Goal: Task Accomplishment & Management: Manage account settings

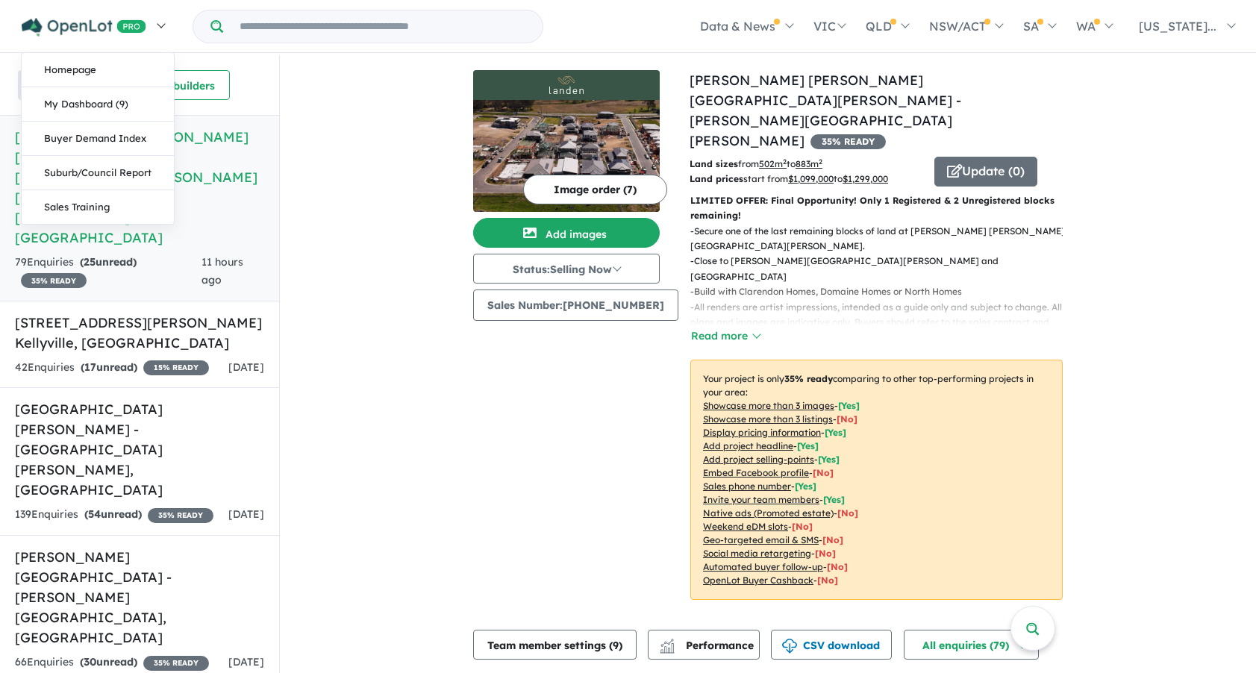
scroll to position [298, 0]
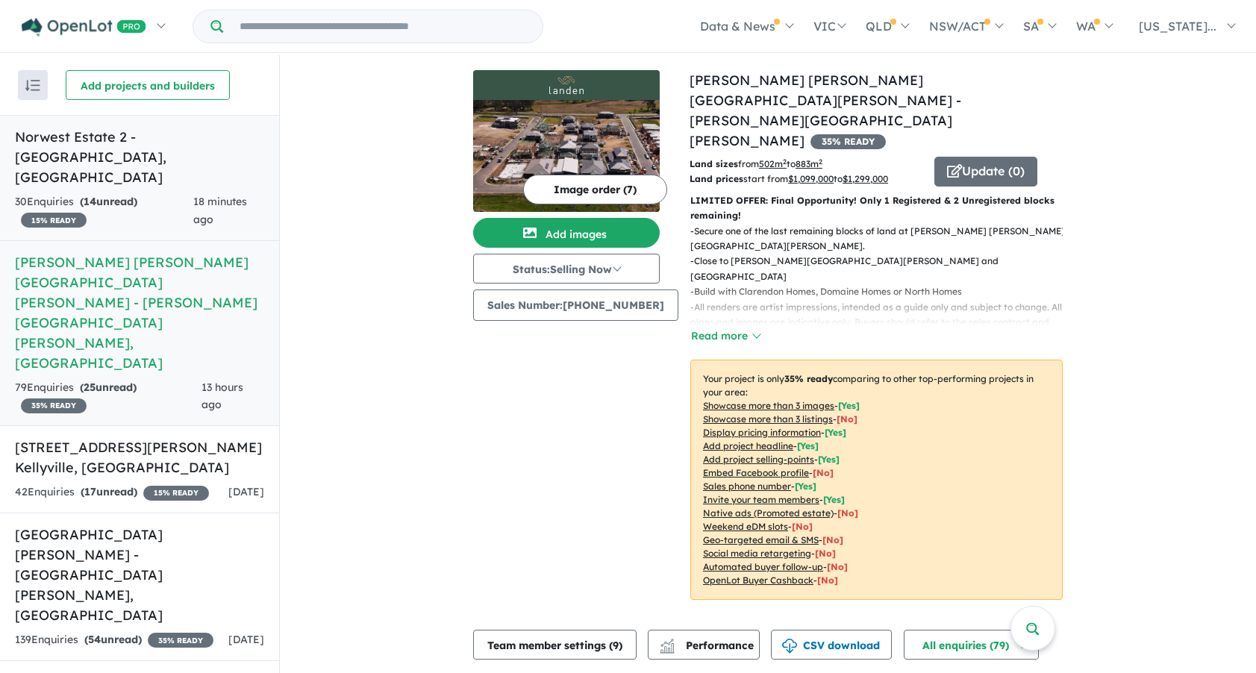
click at [152, 142] on h5 "Norwest Estate 2 - [GEOGRAPHIC_DATA] , [GEOGRAPHIC_DATA]" at bounding box center [139, 157] width 249 height 60
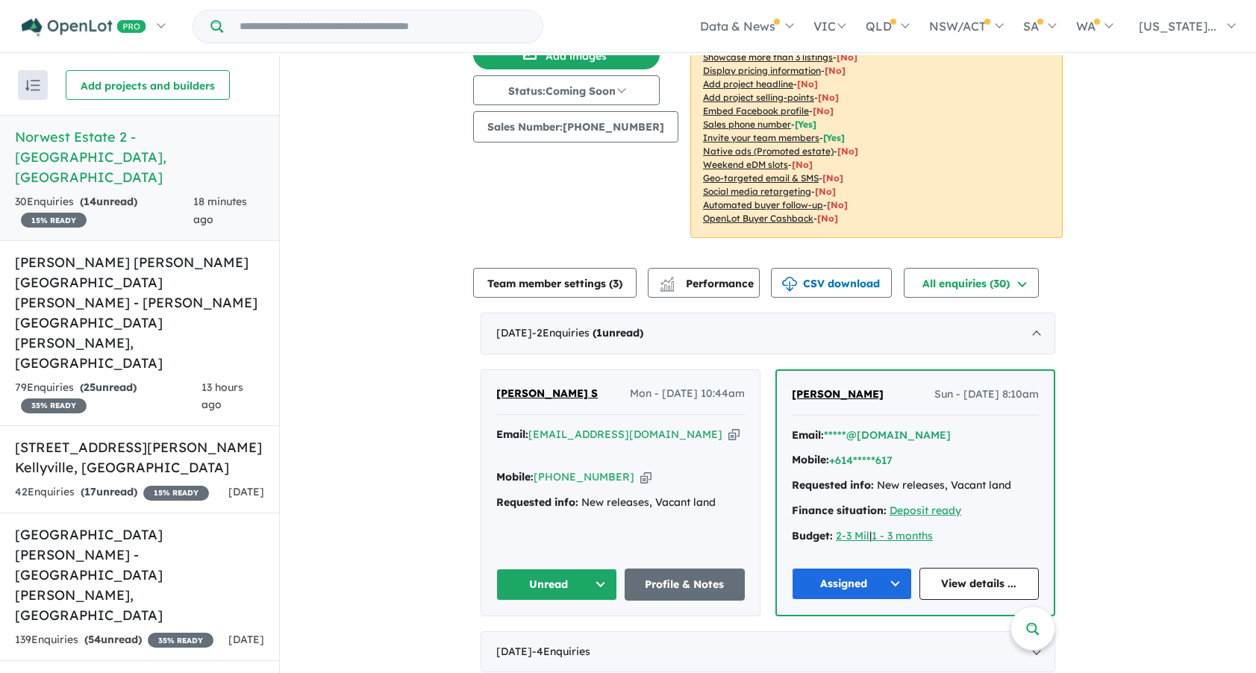
scroll to position [149, 0]
click at [526, 391] on span "[PERSON_NAME] S" at bounding box center [546, 392] width 101 height 13
click at [560, 583] on button "Unread" at bounding box center [556, 584] width 121 height 32
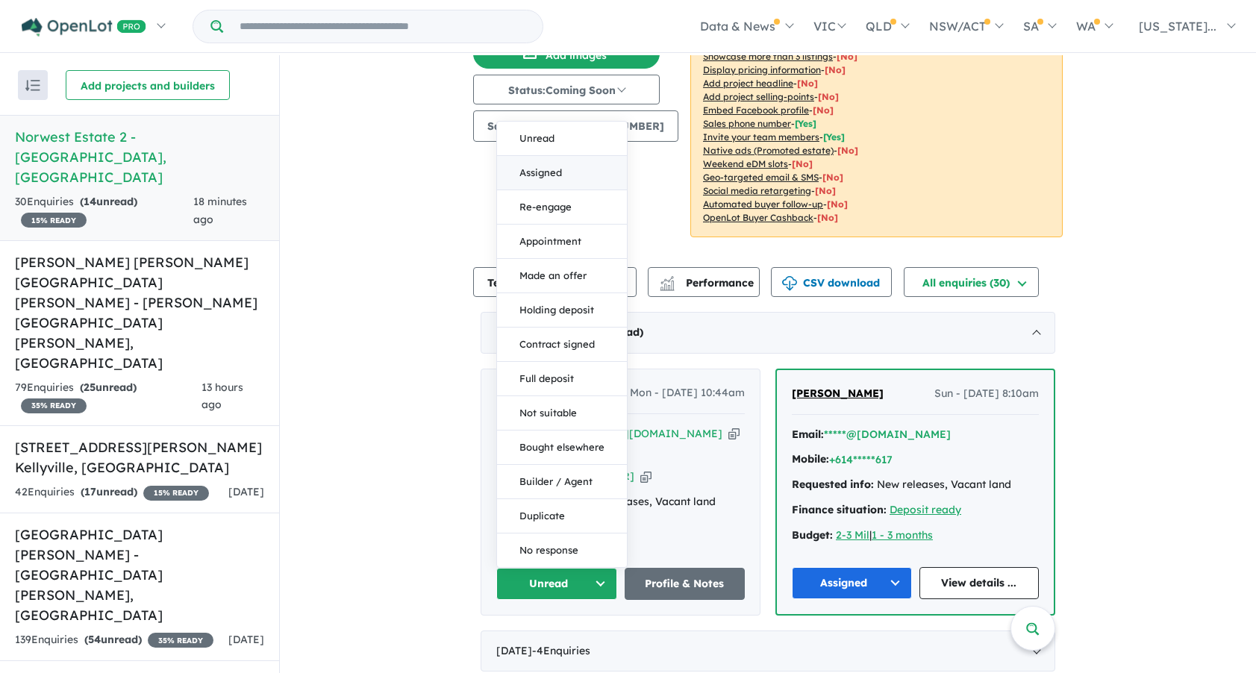
click at [544, 169] on button "Assigned" at bounding box center [562, 173] width 130 height 34
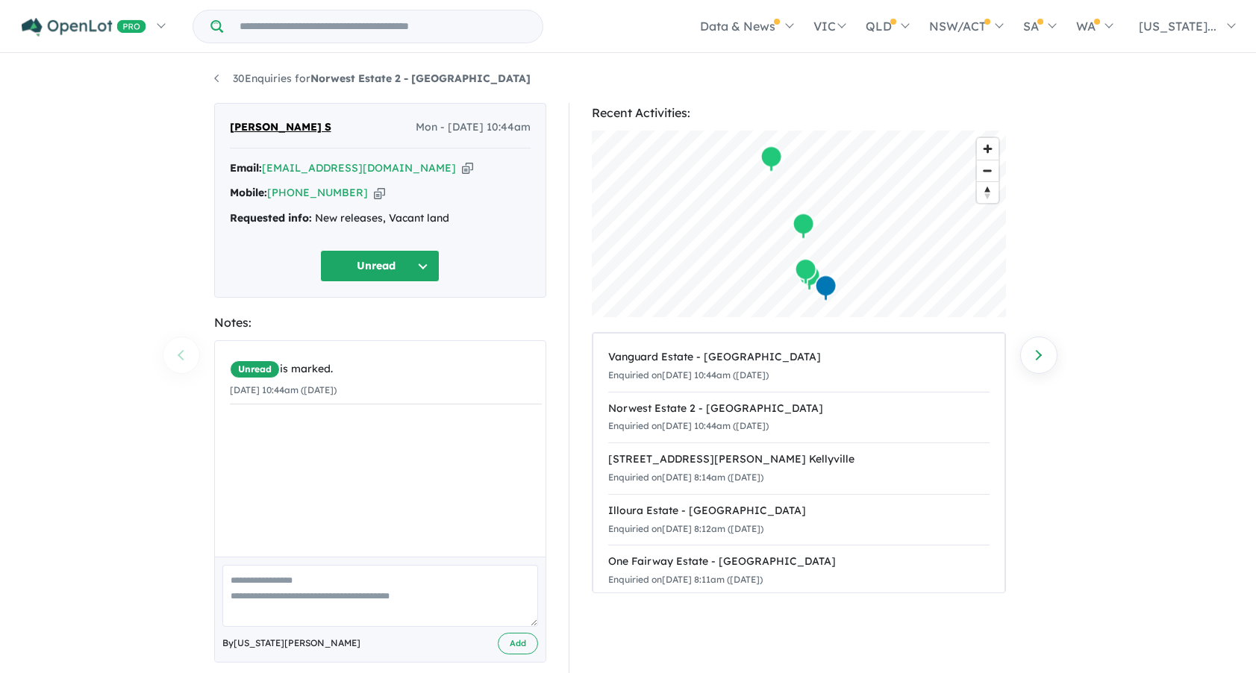
click at [1170, 232] on div "30 Enquiries for Norwest Estate 2 - Norwest Previous enquiry Next enquiry Ankit…" at bounding box center [628, 365] width 1256 height 620
